Goal: Check status: Check status

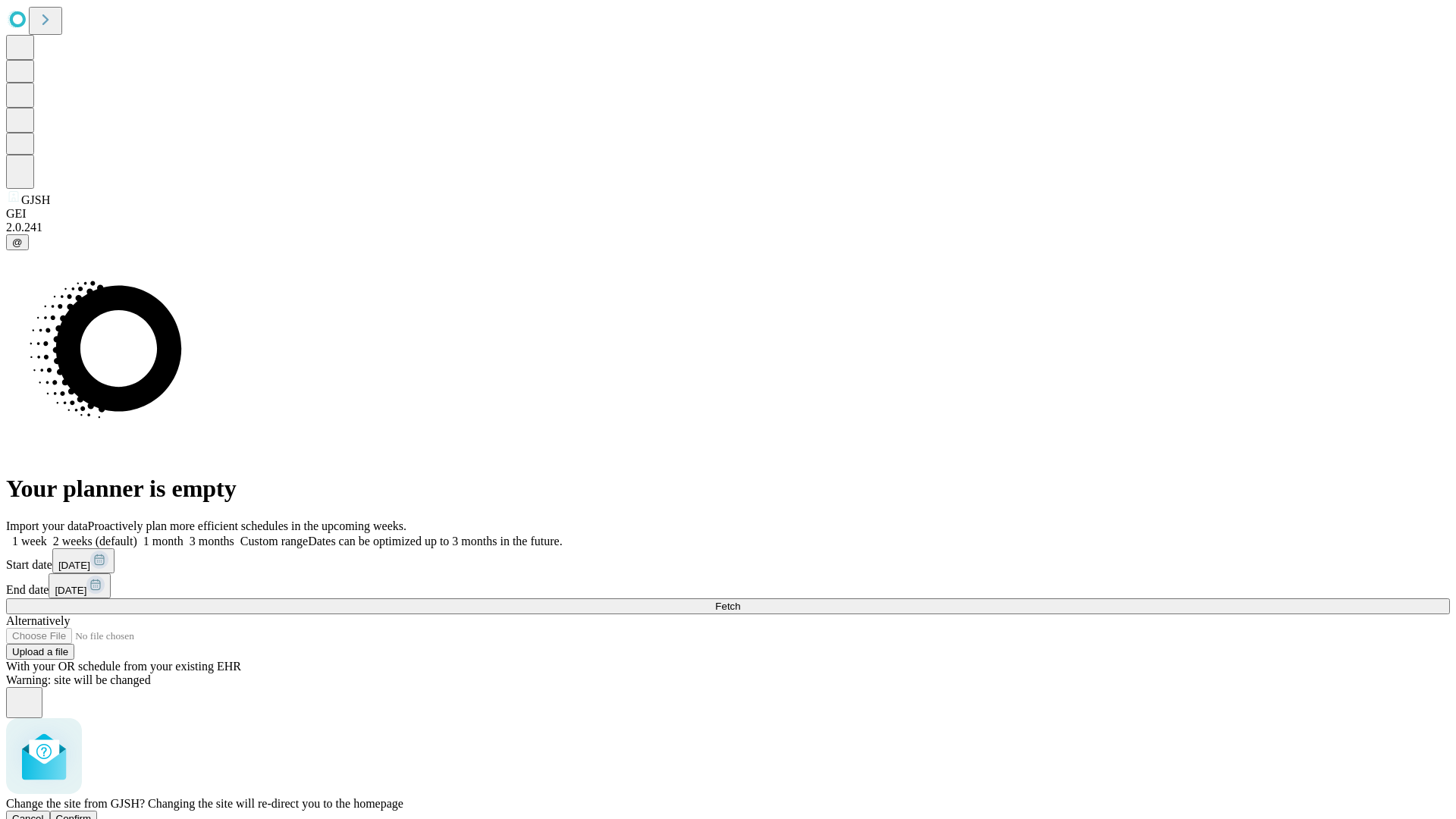
click at [92, 813] on span "Confirm" at bounding box center [74, 819] width 36 height 11
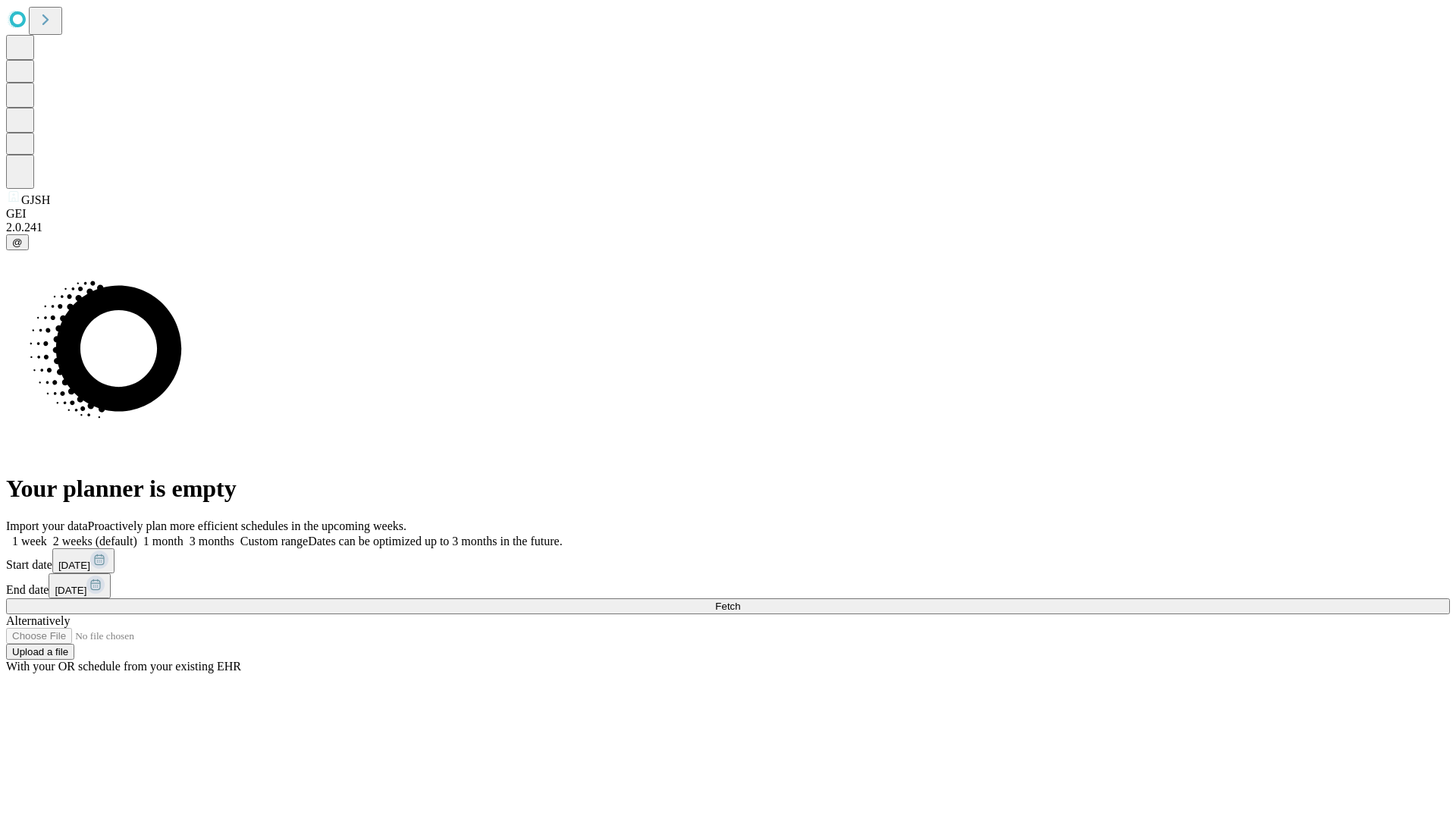
click at [137, 535] on label "2 weeks (default)" at bounding box center [92, 541] width 90 height 13
click at [739, 601] on span "Fetch" at bounding box center [727, 606] width 25 height 11
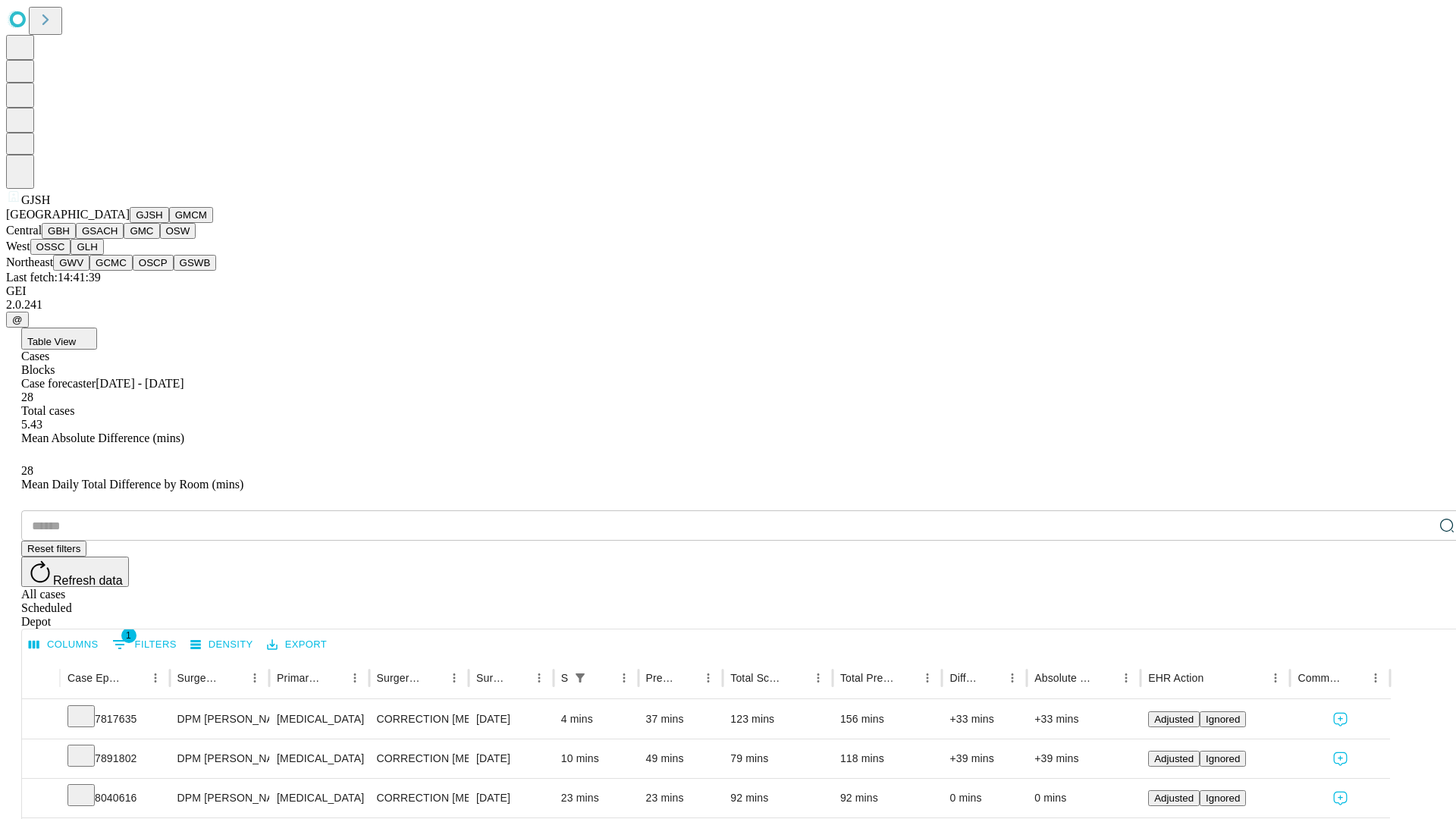
click at [169, 223] on button "GMCM" at bounding box center [191, 214] width 44 height 16
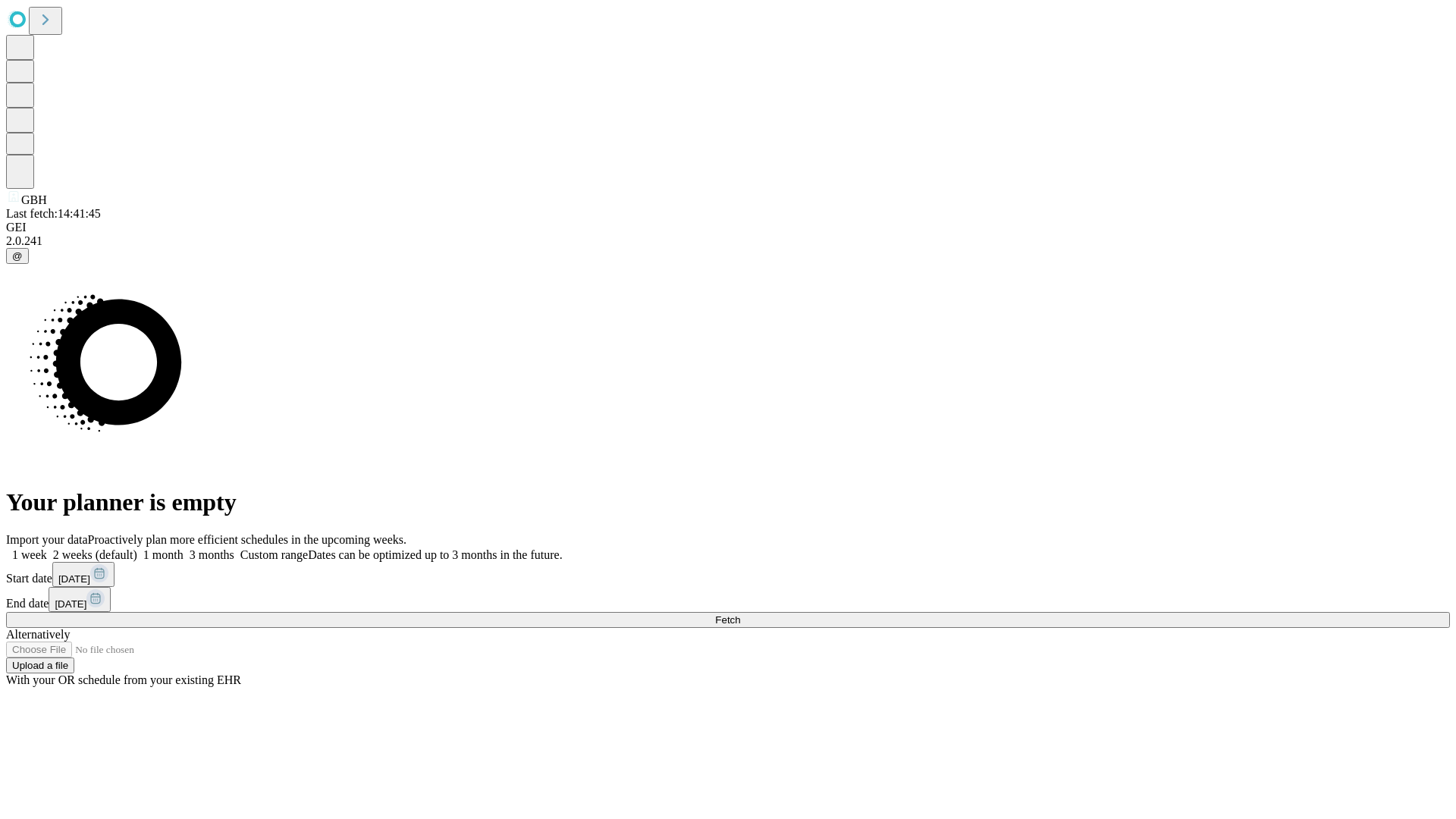
click at [137, 548] on label "2 weeks (default)" at bounding box center [92, 555] width 90 height 13
click at [739, 615] on span "Fetch" at bounding box center [727, 620] width 25 height 11
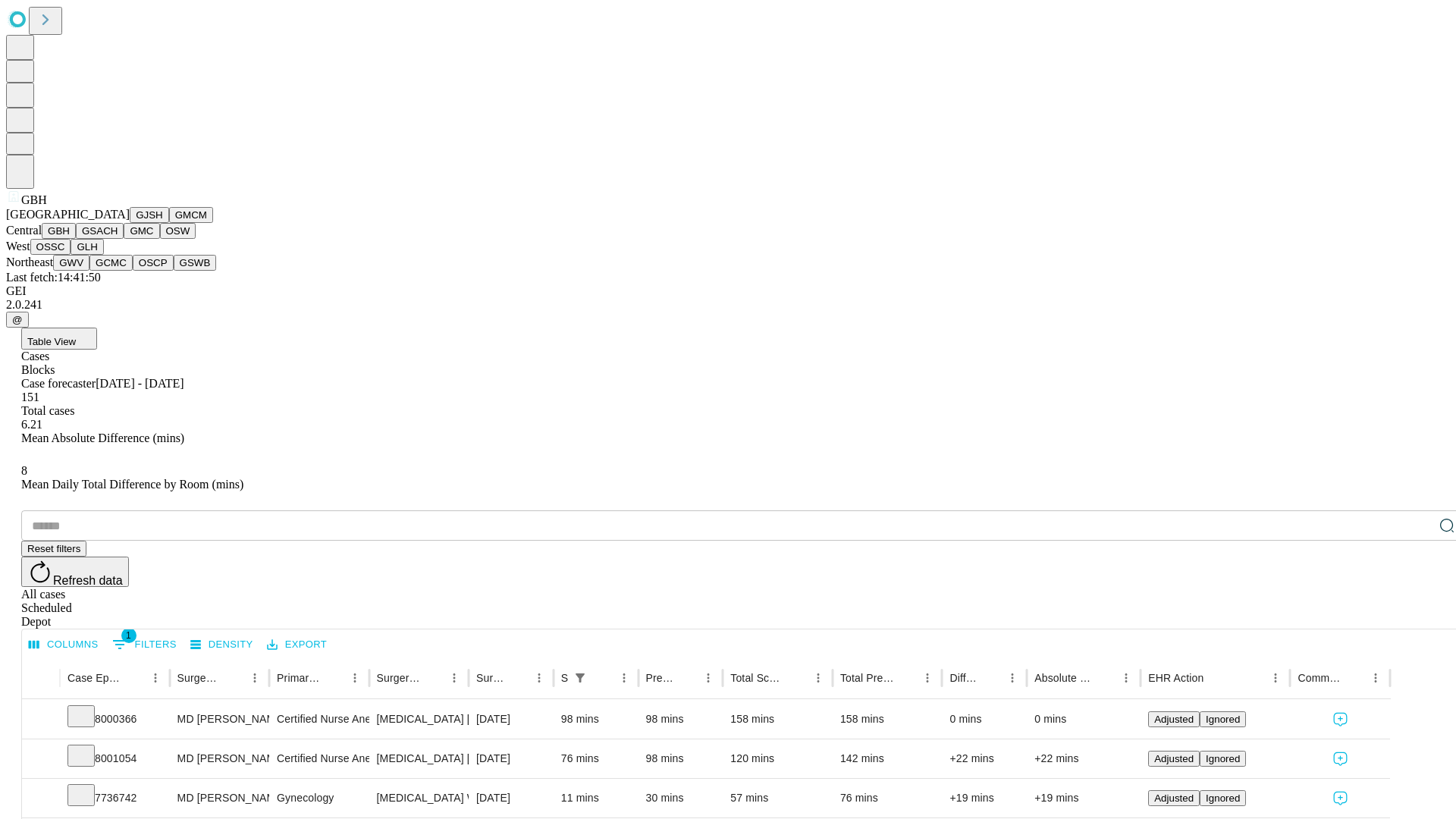
click at [118, 239] on button "GSACH" at bounding box center [99, 230] width 48 height 16
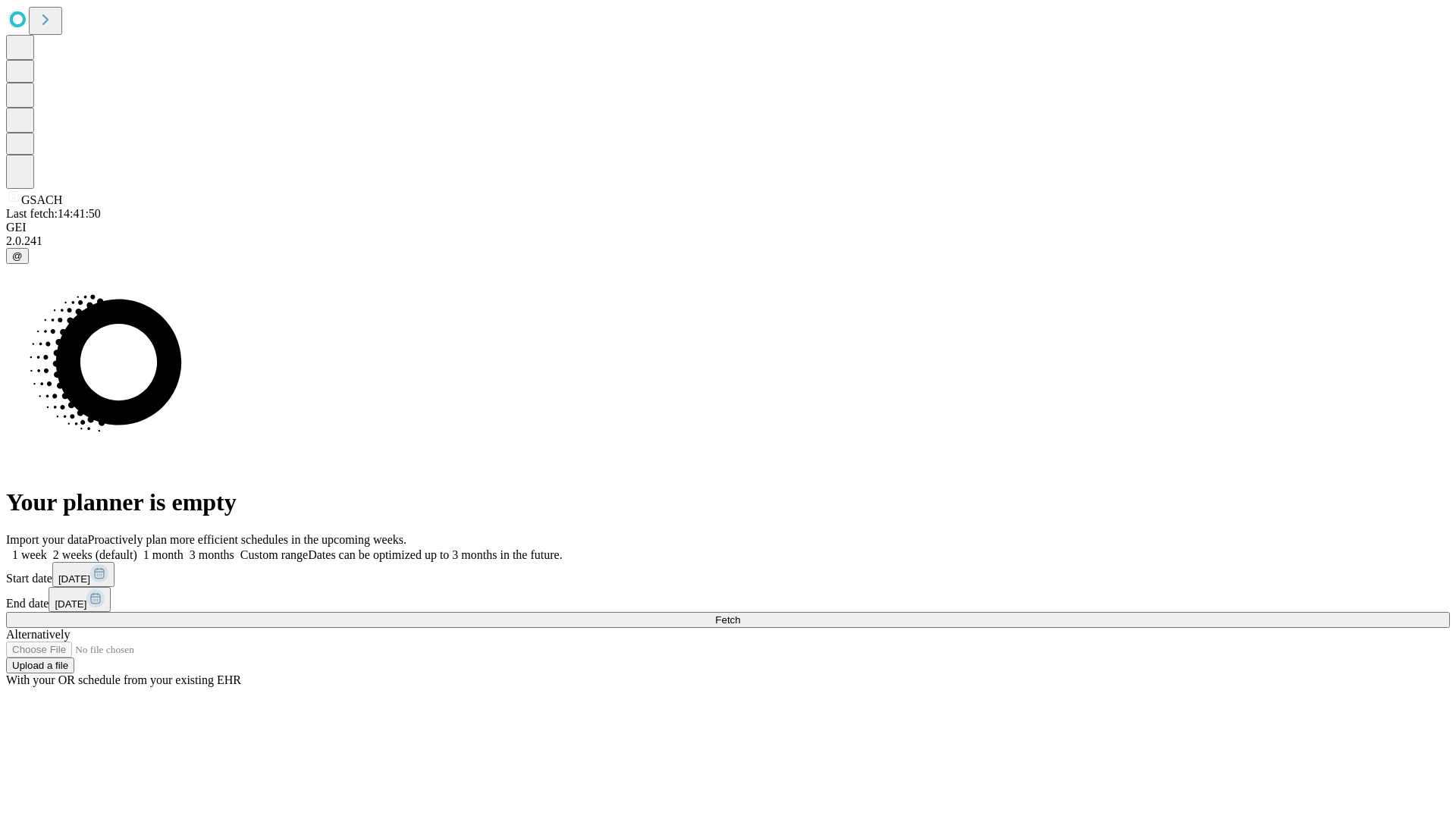
click at [137, 548] on label "2 weeks (default)" at bounding box center [92, 555] width 90 height 13
click at [739, 615] on span "Fetch" at bounding box center [727, 620] width 25 height 11
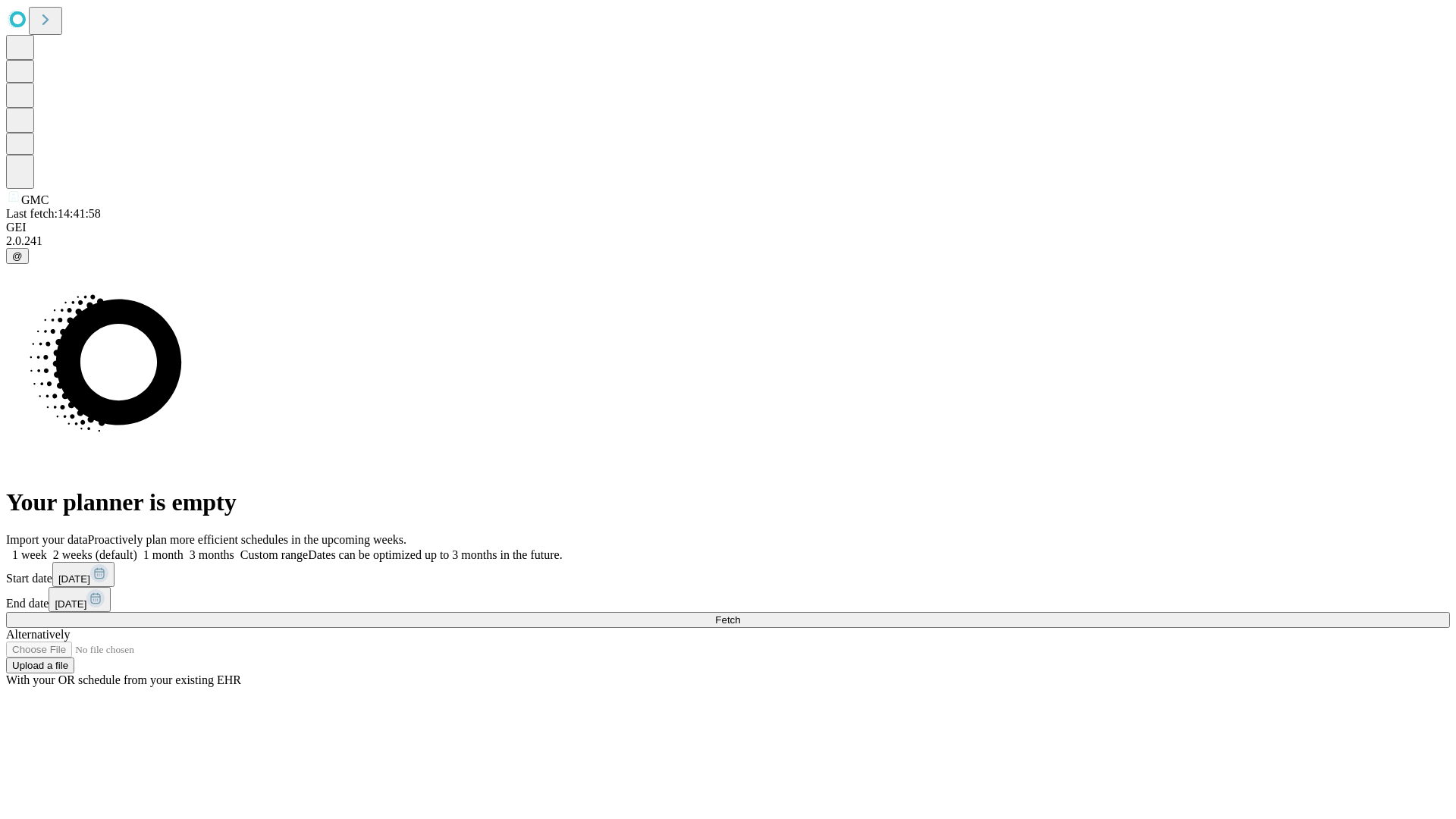
click at [137, 548] on label "2 weeks (default)" at bounding box center [92, 555] width 90 height 13
click at [739, 615] on span "Fetch" at bounding box center [727, 620] width 25 height 11
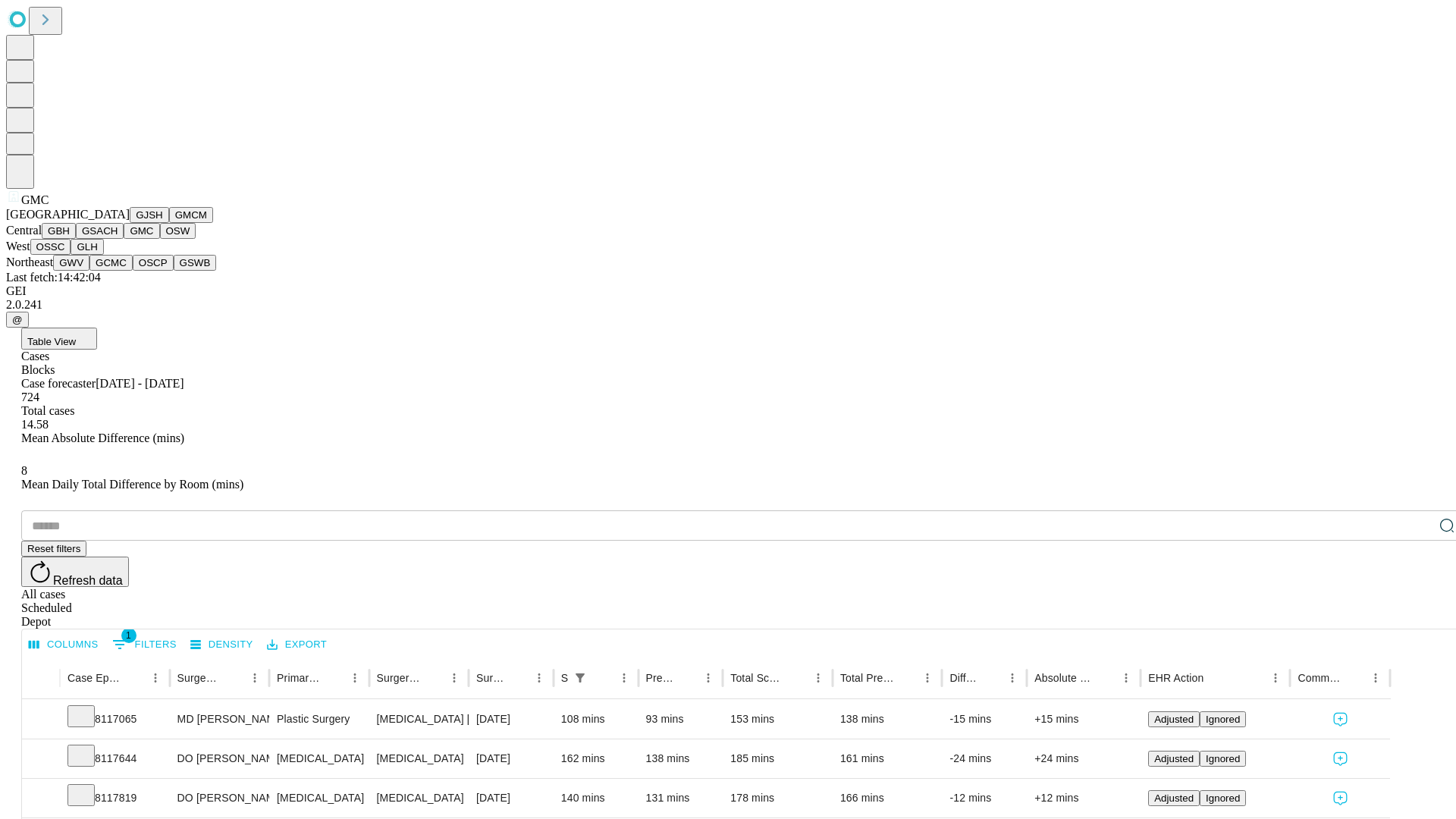
click at [160, 239] on button "OSW" at bounding box center [178, 230] width 37 height 16
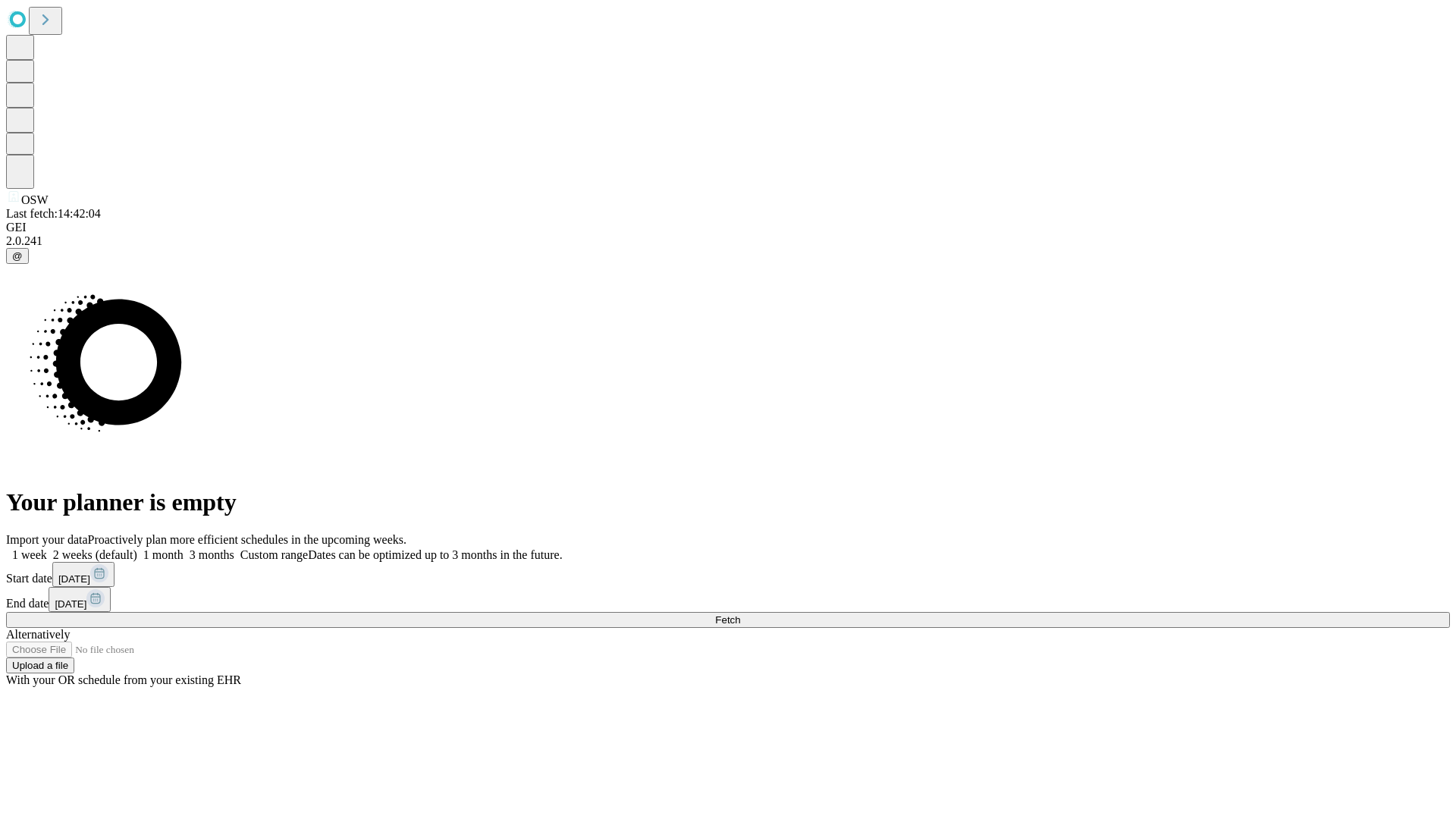
click at [137, 548] on label "2 weeks (default)" at bounding box center [92, 555] width 90 height 13
click at [739, 615] on span "Fetch" at bounding box center [727, 620] width 25 height 11
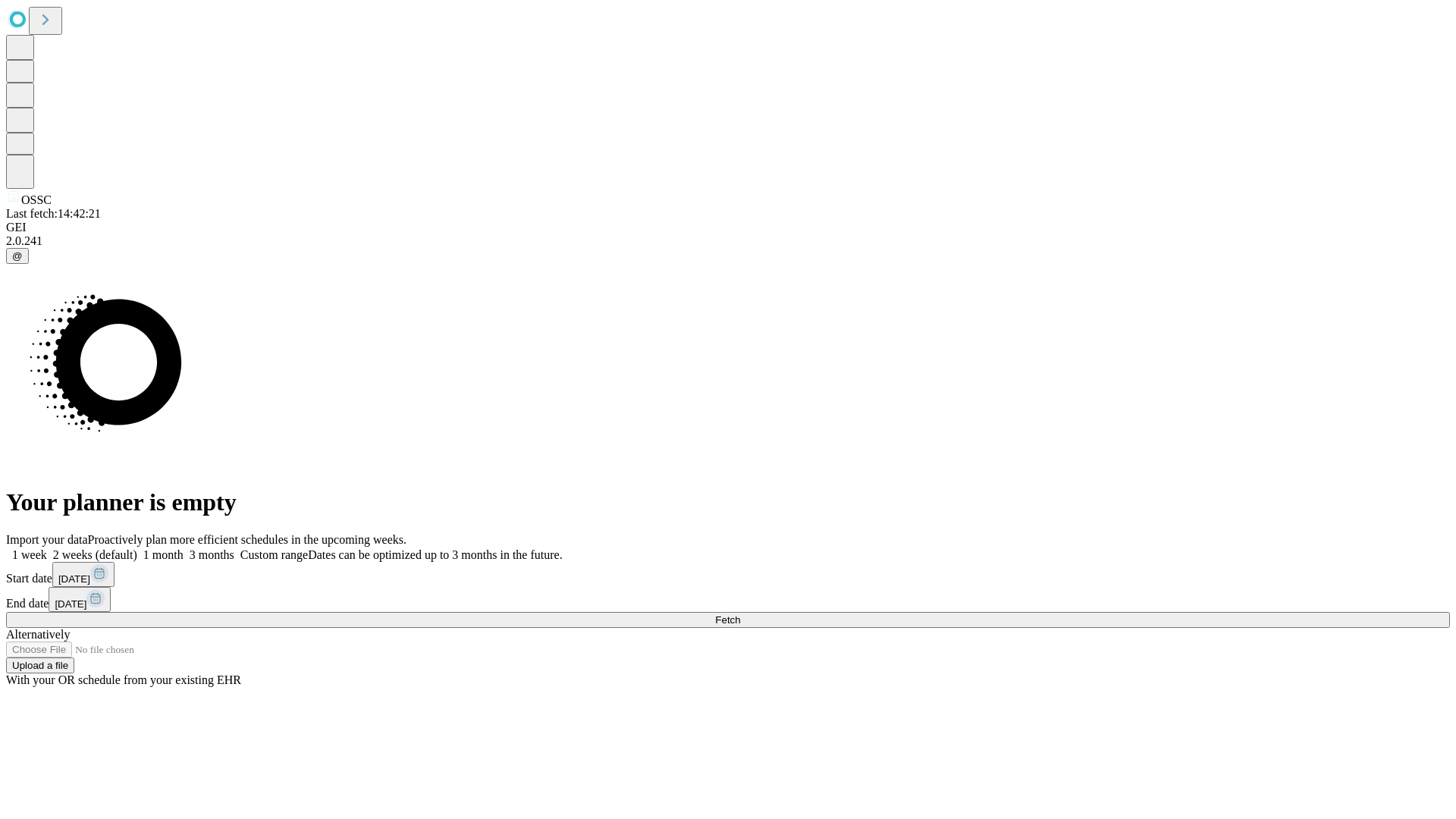
click at [137, 548] on label "2 weeks (default)" at bounding box center [92, 555] width 90 height 13
click at [739, 615] on span "Fetch" at bounding box center [727, 620] width 25 height 11
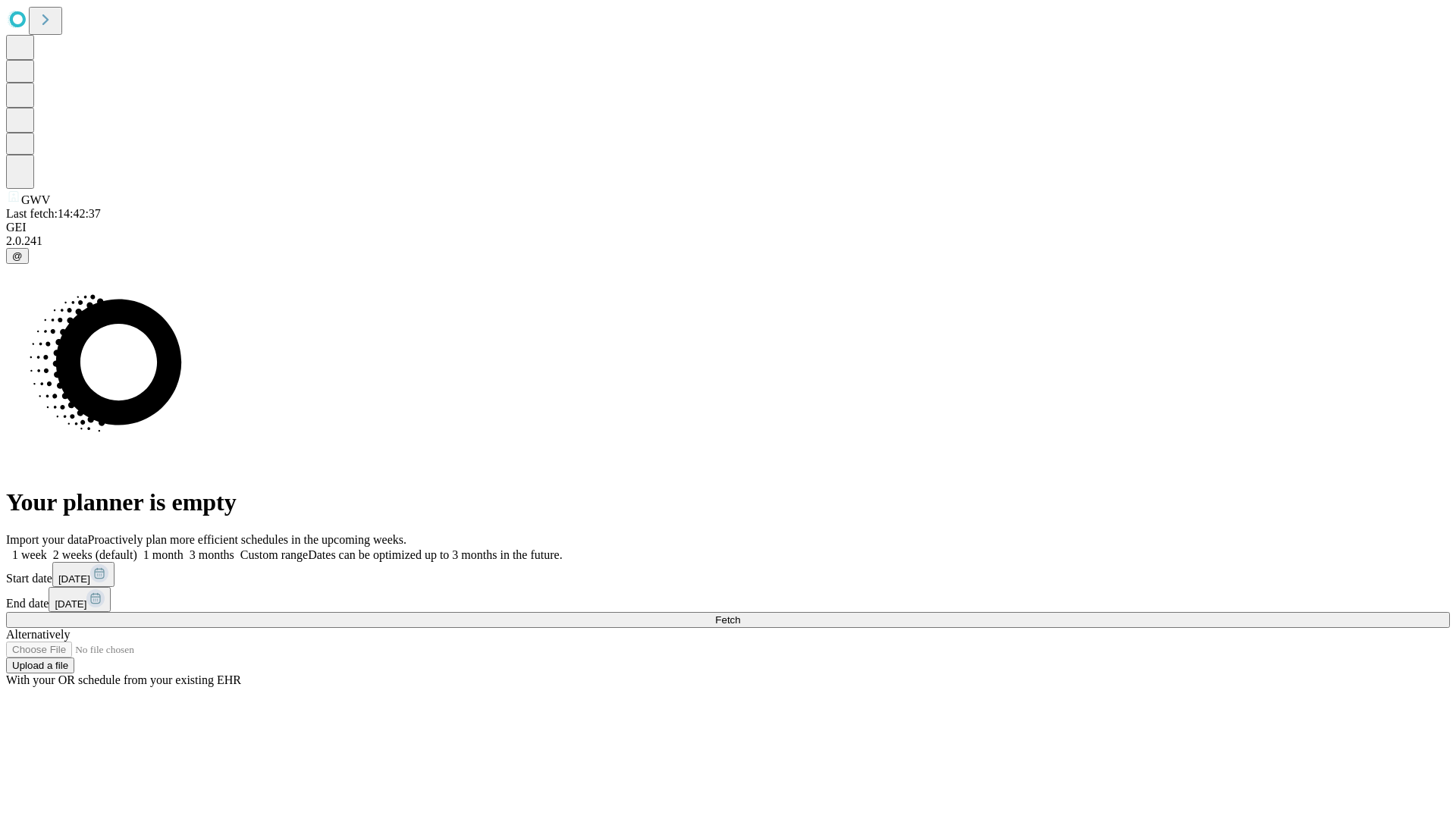
click at [137, 548] on label "2 weeks (default)" at bounding box center [92, 555] width 90 height 13
click at [739, 615] on span "Fetch" at bounding box center [727, 620] width 25 height 11
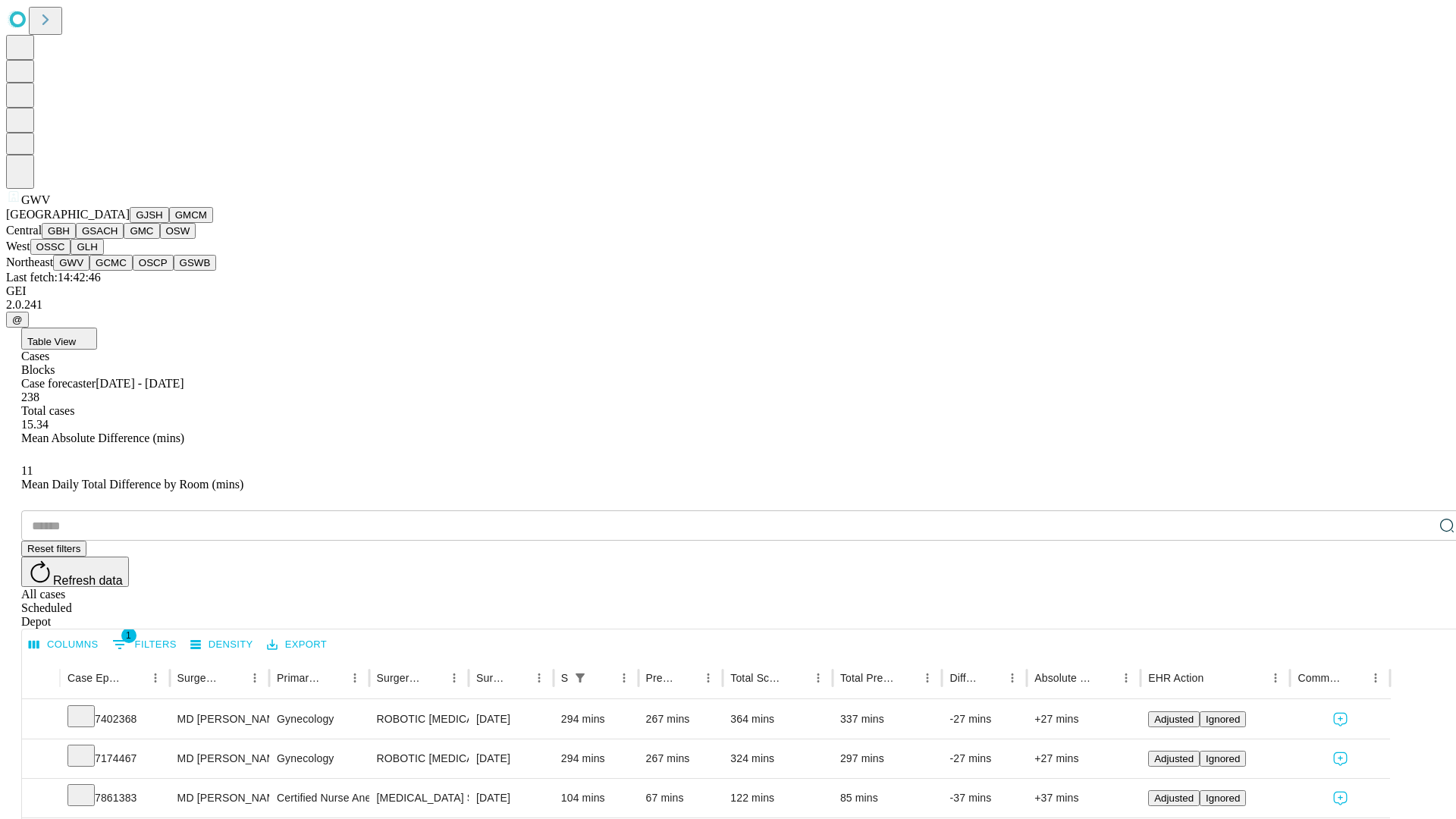
click at [118, 271] on button "GCMC" at bounding box center [110, 262] width 43 height 16
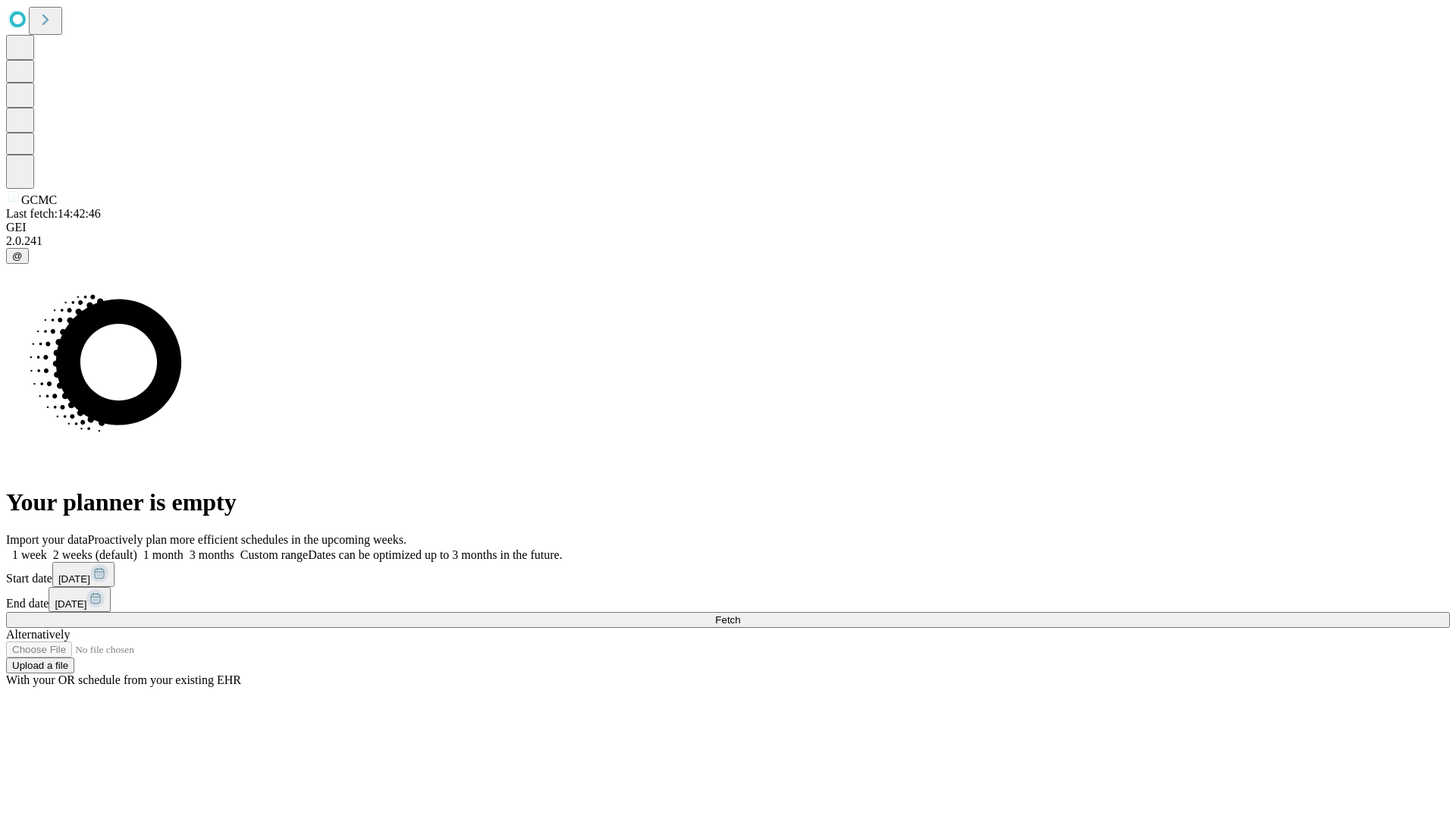
click at [137, 548] on label "2 weeks (default)" at bounding box center [92, 555] width 90 height 13
click at [739, 615] on span "Fetch" at bounding box center [727, 620] width 25 height 11
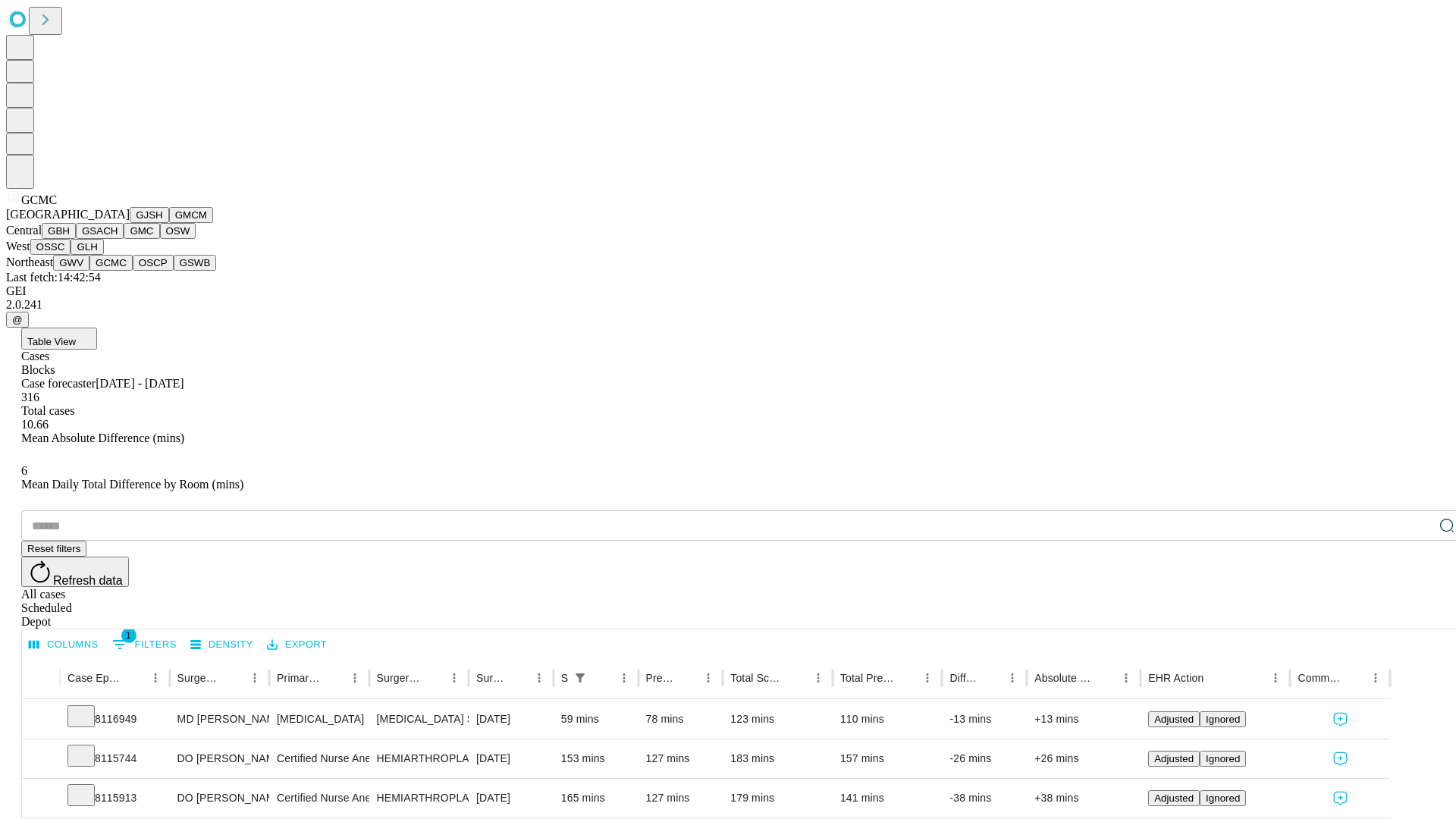
click at [132, 271] on button "OSCP" at bounding box center [153, 262] width 41 height 16
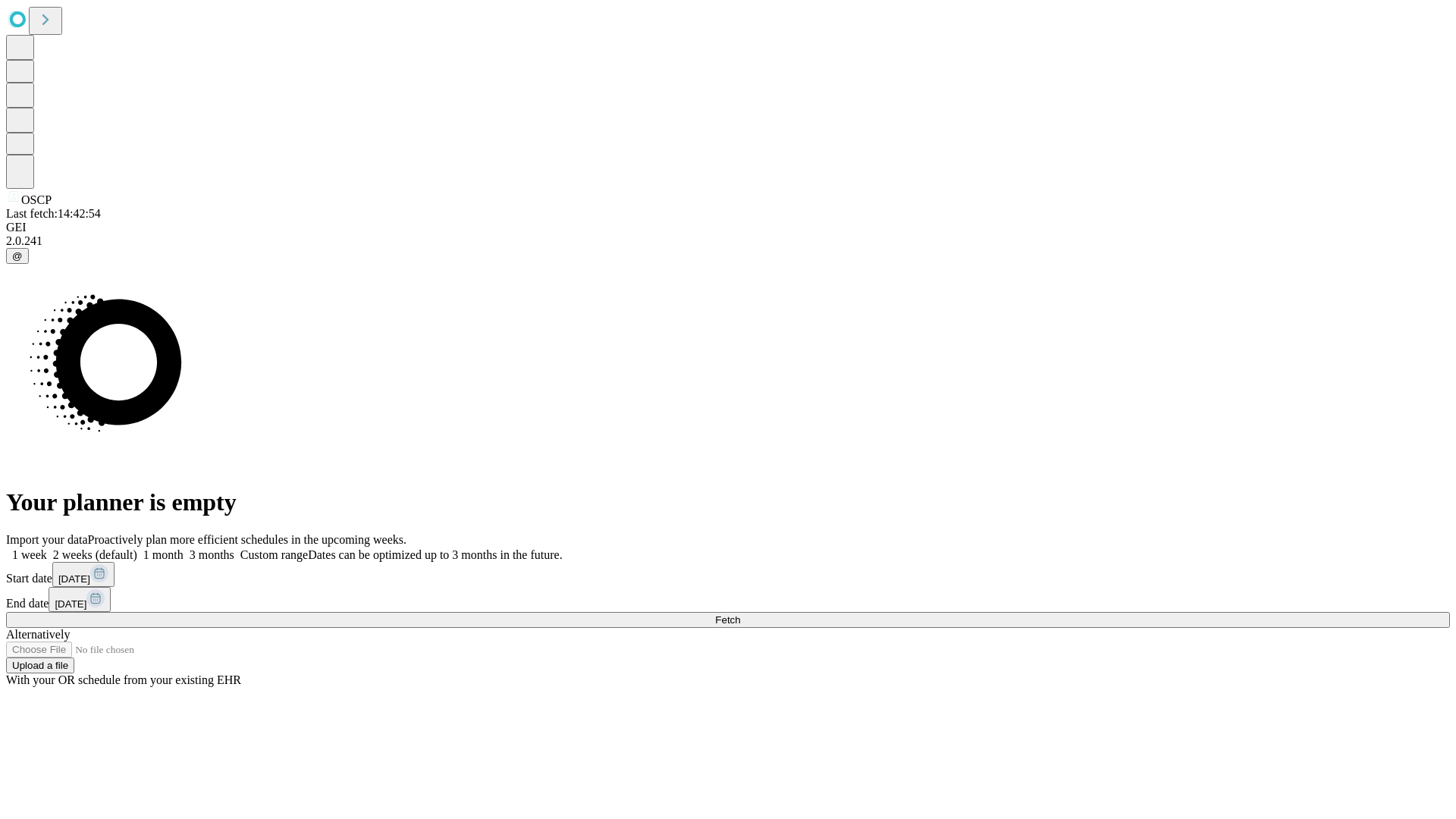
click at [137, 548] on label "2 weeks (default)" at bounding box center [92, 555] width 90 height 13
click at [739, 615] on span "Fetch" at bounding box center [727, 620] width 25 height 11
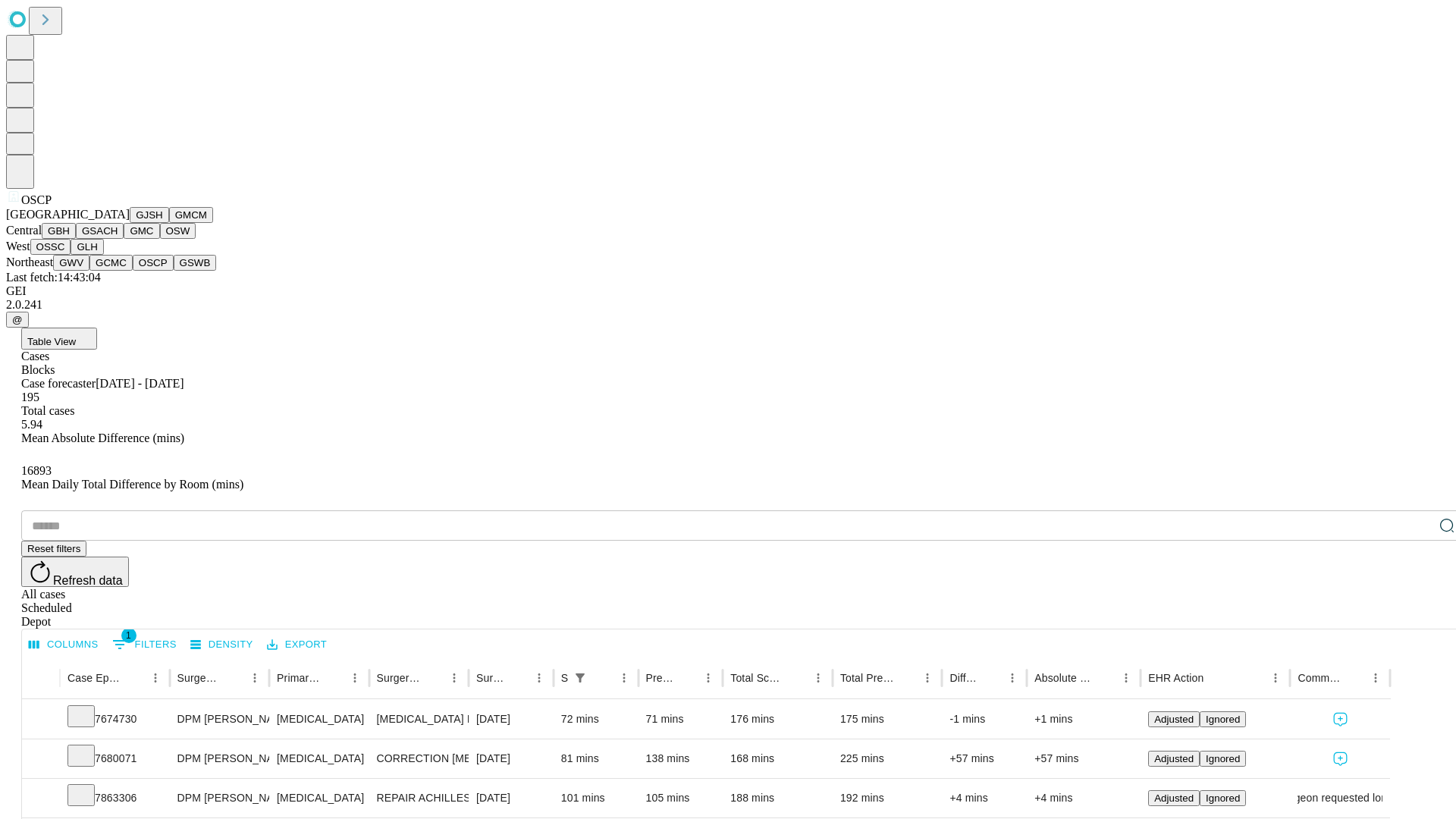
click at [174, 271] on button "GSWB" at bounding box center [195, 262] width 43 height 16
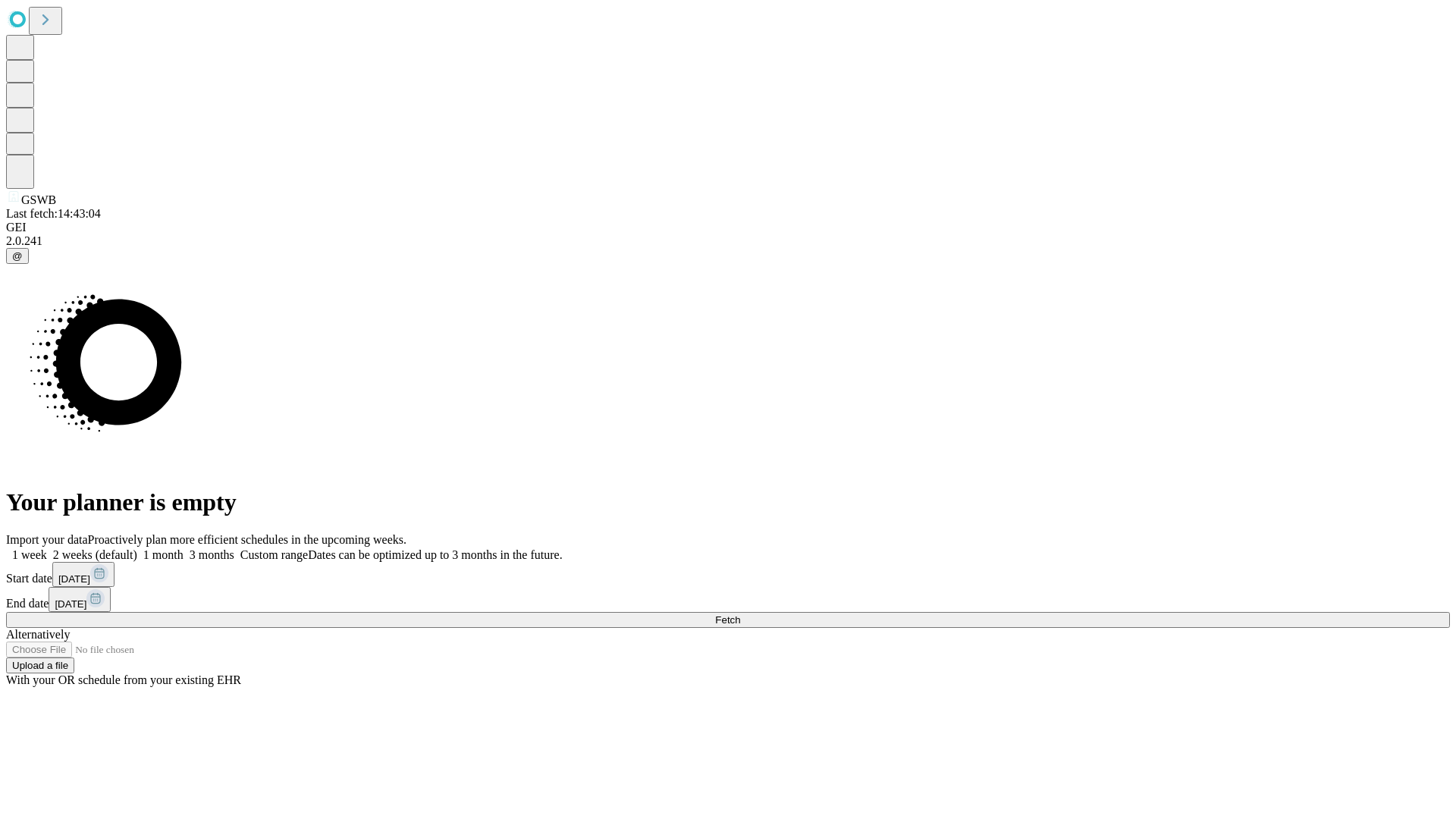
click at [137, 548] on label "2 weeks (default)" at bounding box center [92, 555] width 90 height 13
click at [739, 615] on span "Fetch" at bounding box center [727, 620] width 25 height 11
